Goal: Task Accomplishment & Management: Manage account settings

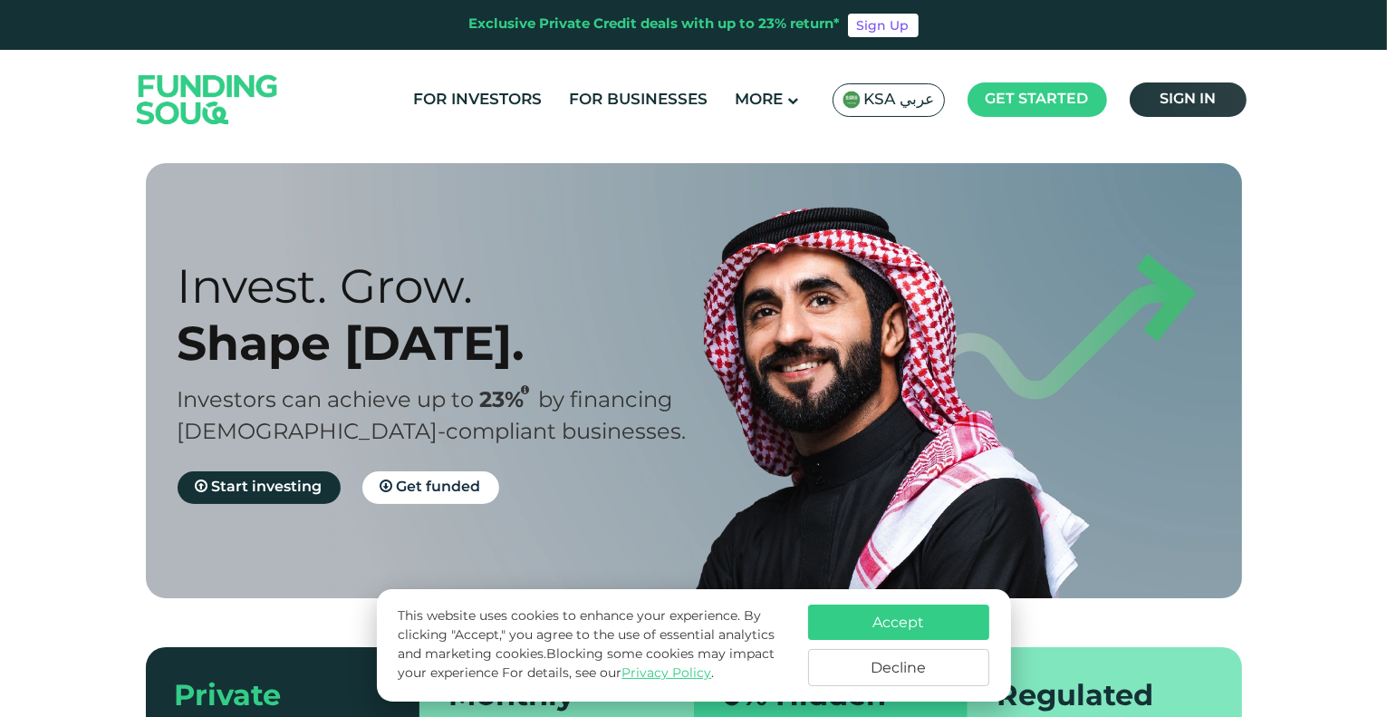
click at [1225, 91] on link "Sign in" at bounding box center [1188, 99] width 117 height 34
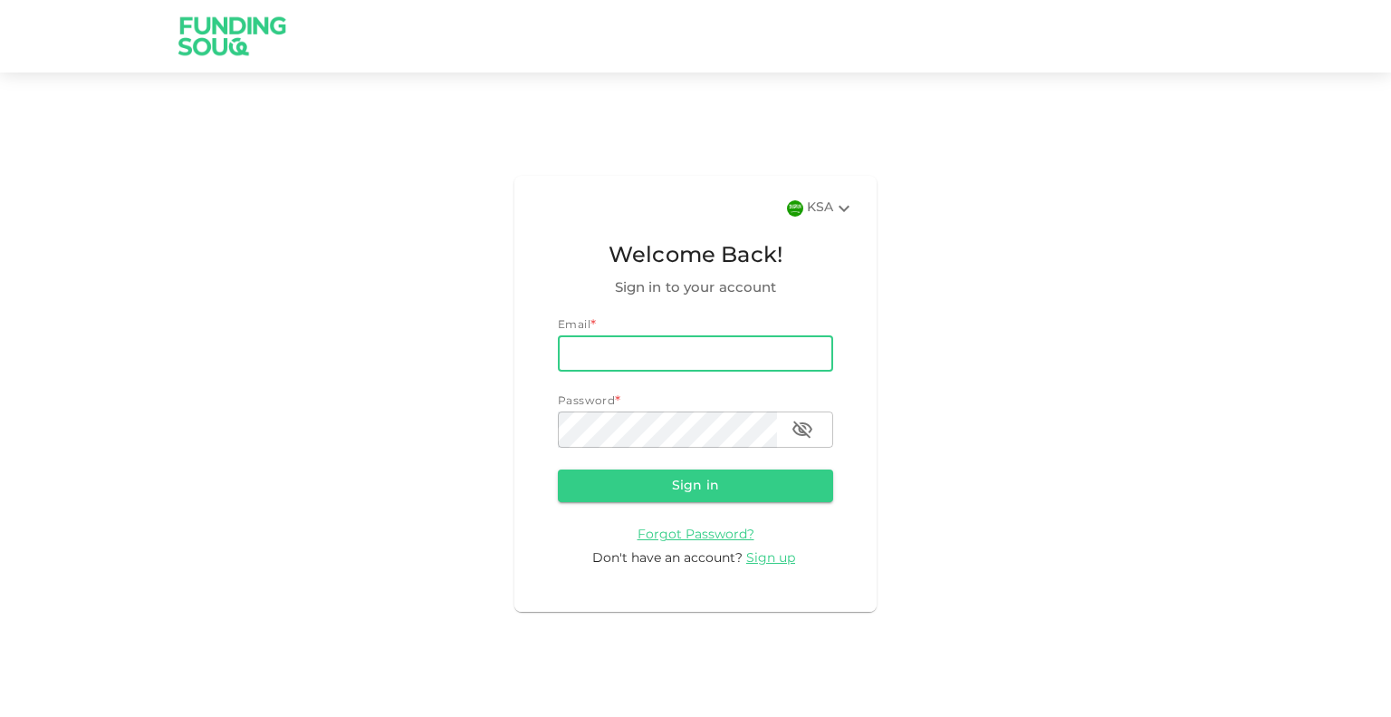
click at [1075, 374] on div "KSA Welcome Back! Sign in to your account Email * email email Password * passwo…" at bounding box center [695, 393] width 1391 height 599
click at [701, 353] on input "email" at bounding box center [695, 353] width 275 height 36
click at [1032, 340] on div "KSA Welcome Back! Sign in to your account Email * email email Password * passwo…" at bounding box center [695, 393] width 1391 height 599
